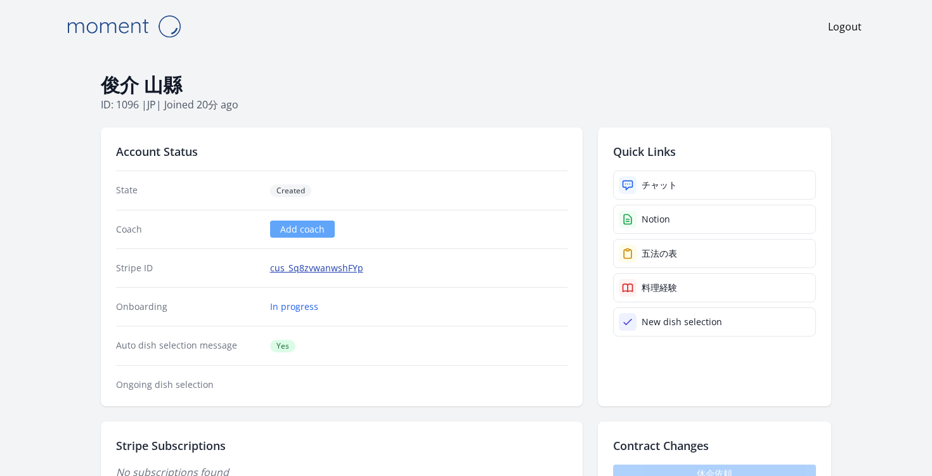
click at [302, 267] on link "cus_Sq8zvwanwshFYp" at bounding box center [316, 268] width 93 height 13
click at [654, 183] on div "チャット" at bounding box center [660, 185] width 36 height 13
click at [658, 190] on div "チャット" at bounding box center [660, 185] width 36 height 13
click at [635, 190] on div at bounding box center [628, 185] width 18 height 18
